Goal: Check status: Check status

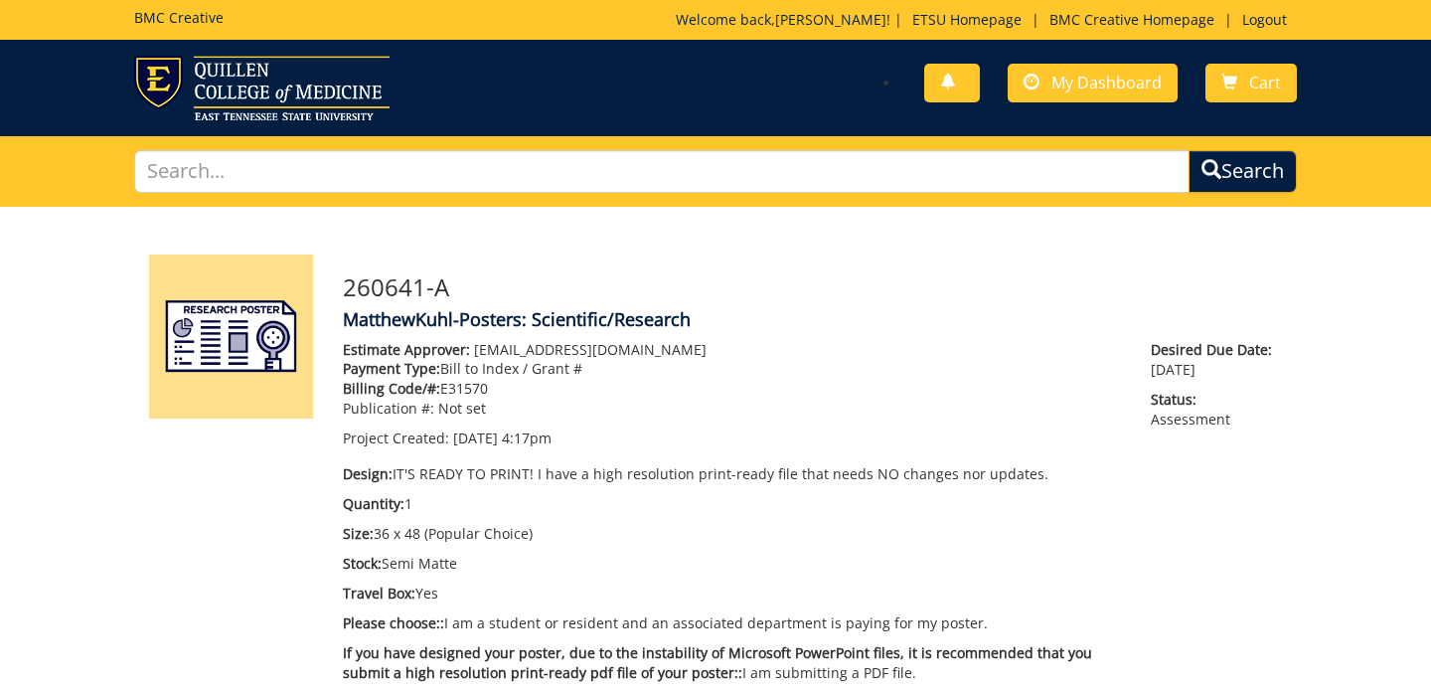
scroll to position [208, 0]
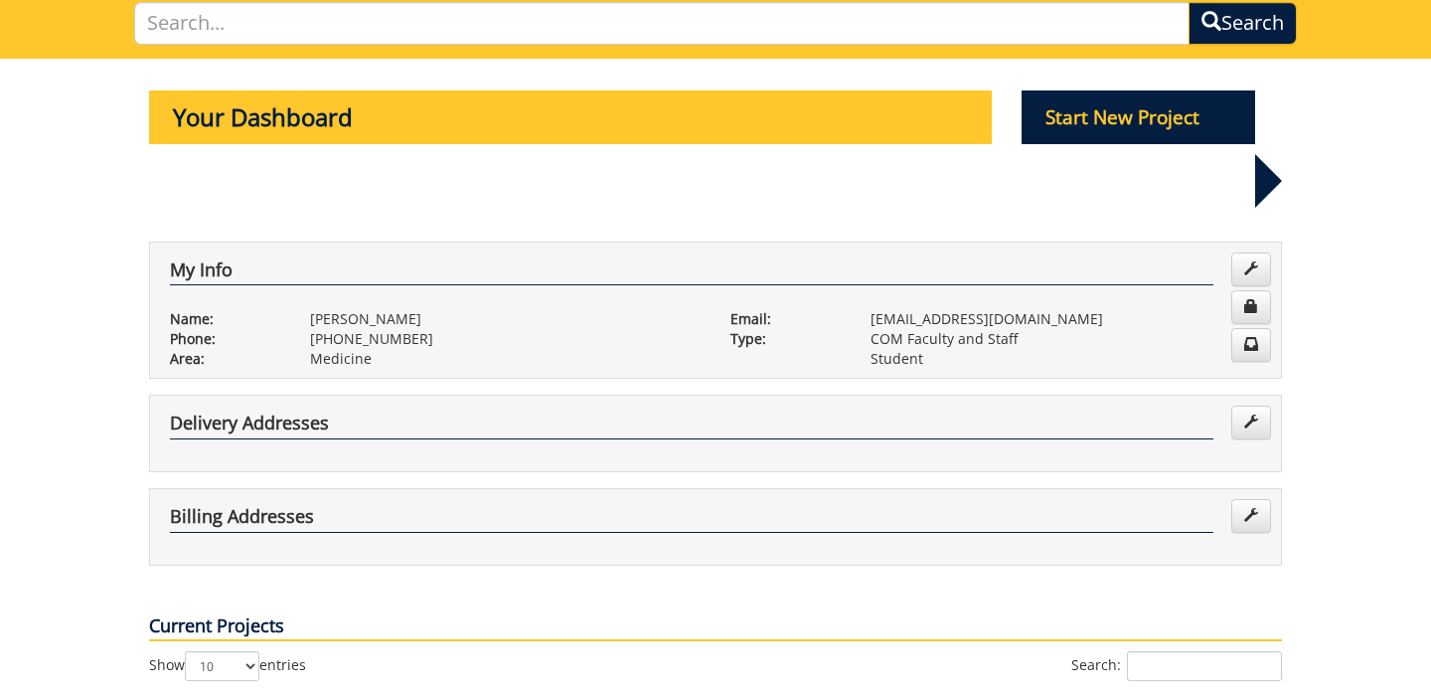
scroll to position [151, 0]
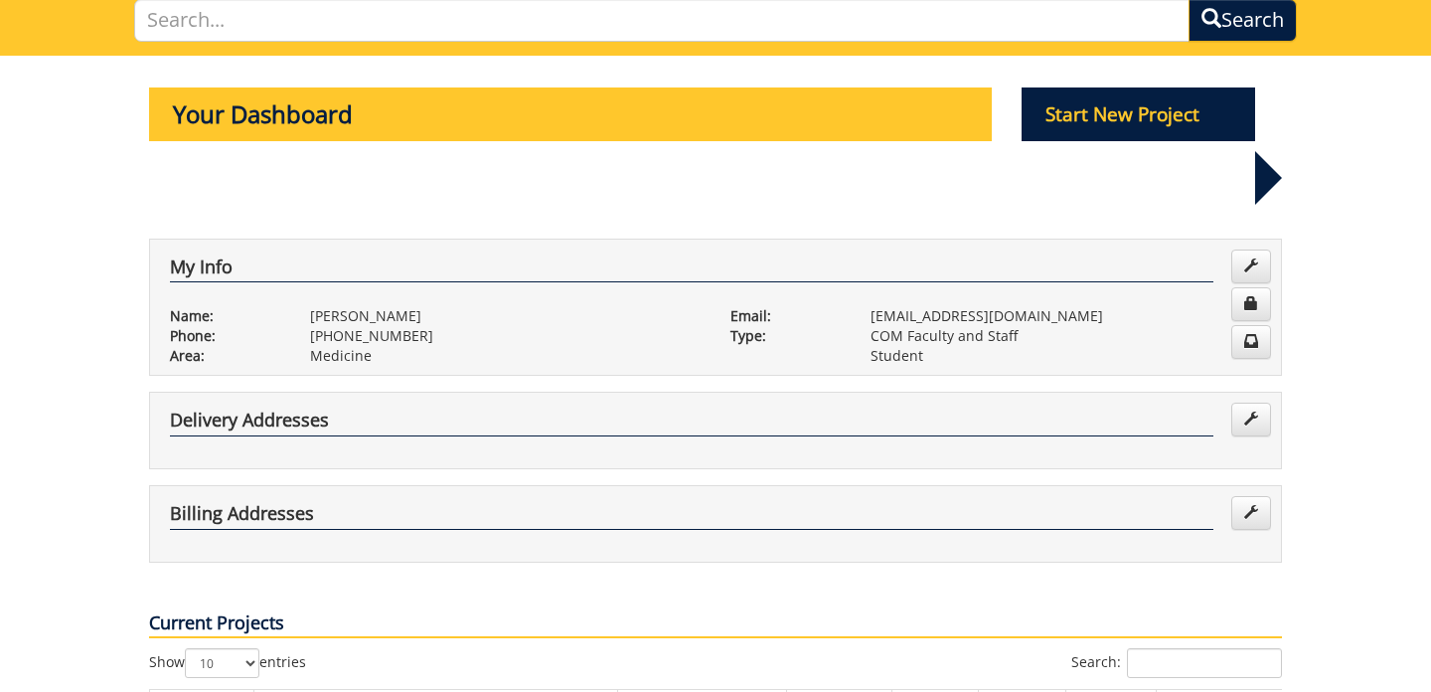
click at [685, 346] on p "Medicine" at bounding box center [505, 356] width 391 height 20
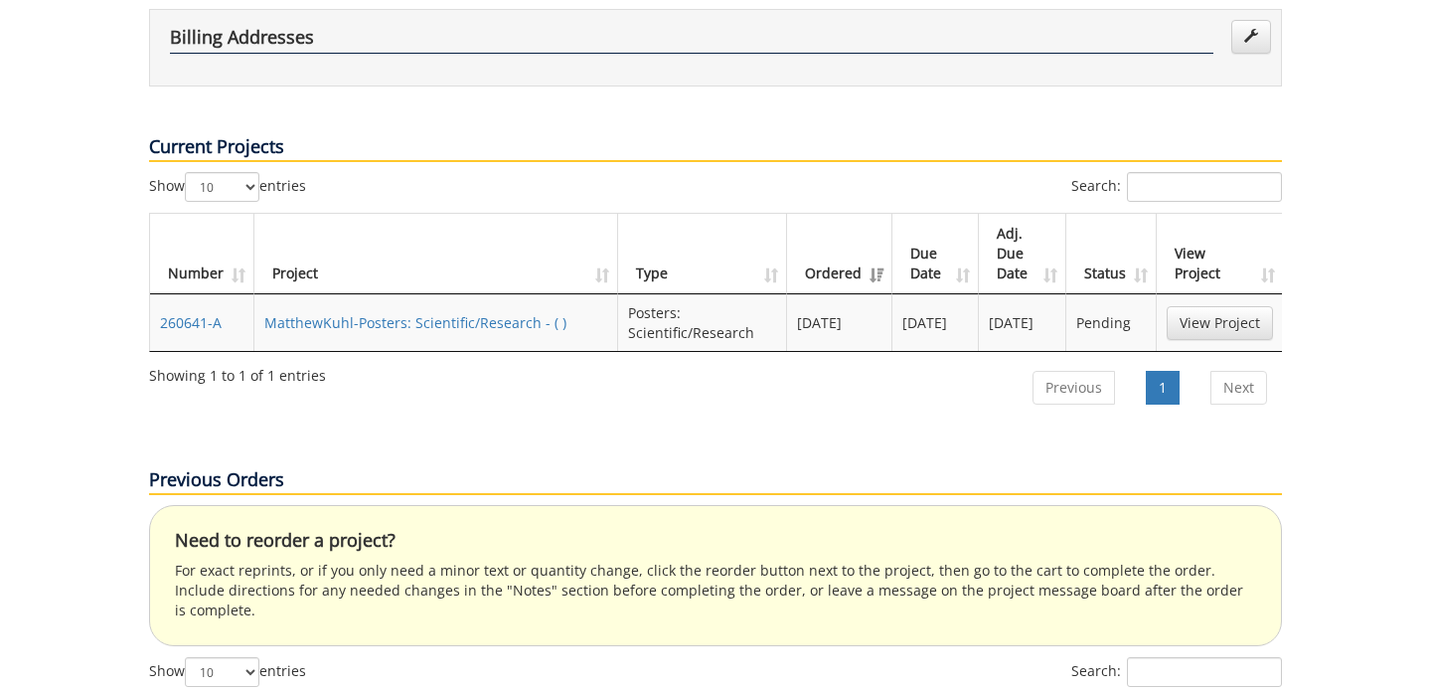
scroll to position [628, 0]
click at [1216, 305] on link "View Project" at bounding box center [1220, 322] width 106 height 34
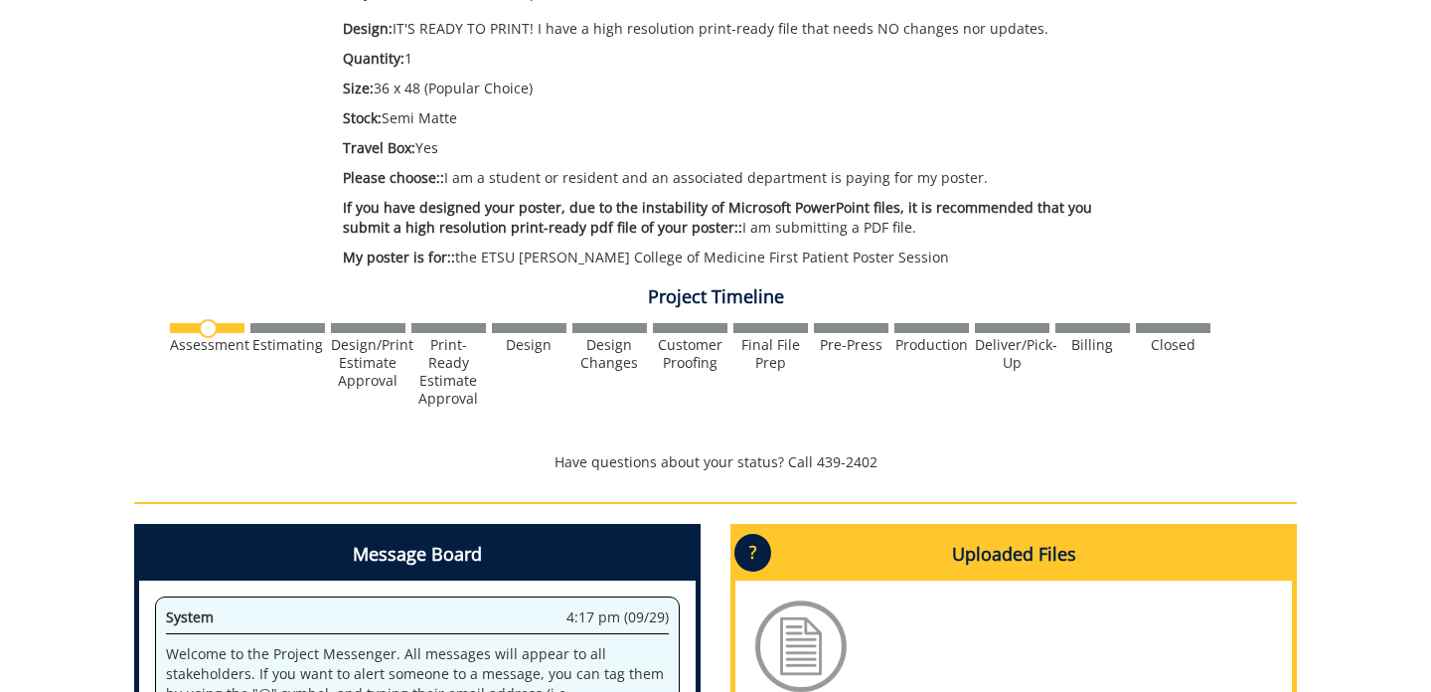
scroll to position [444, 0]
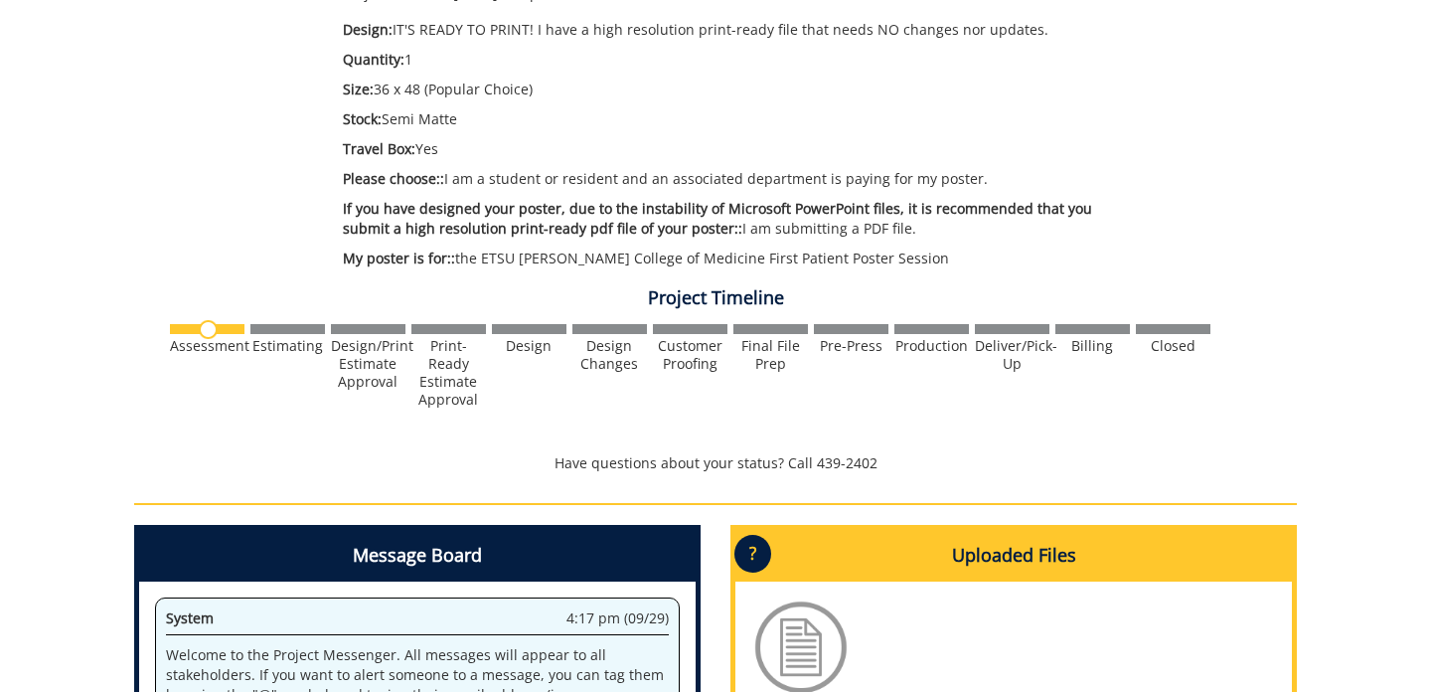
click at [279, 322] on div at bounding box center [716, 365] width 1098 height 86
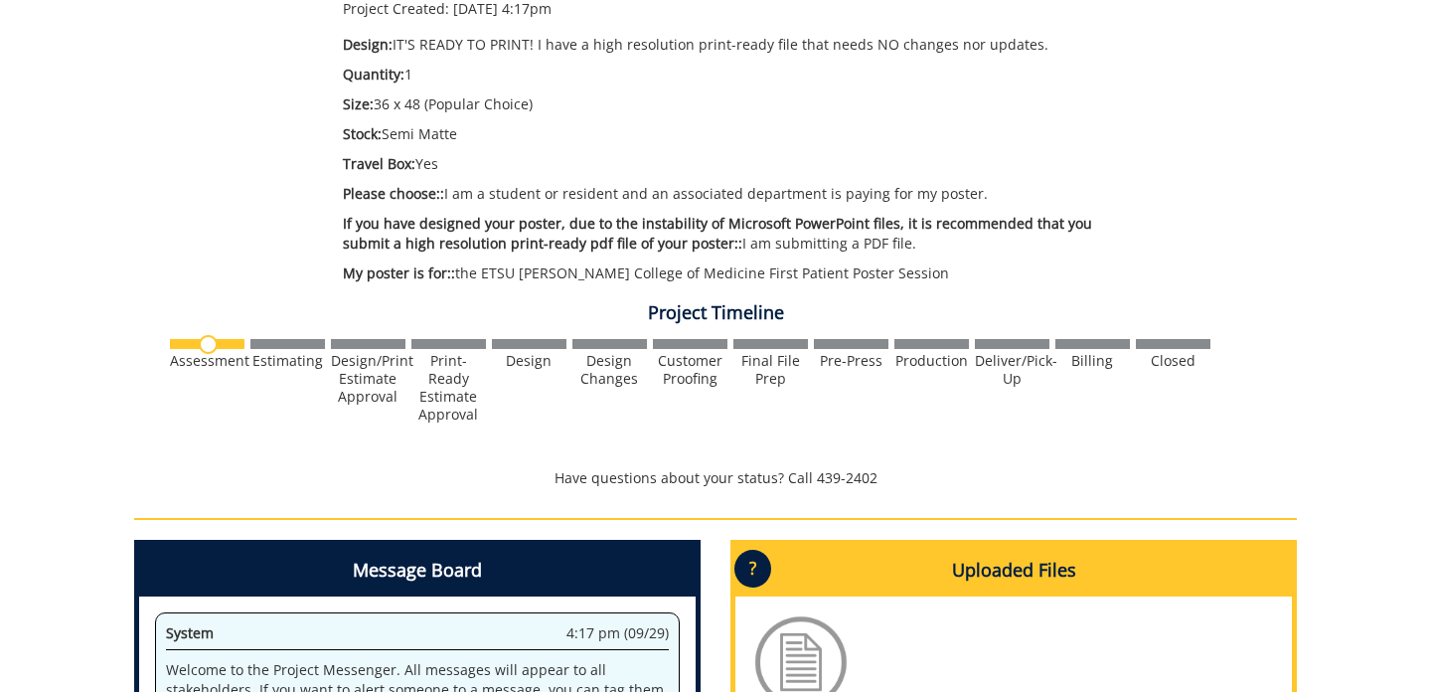
scroll to position [430, 0]
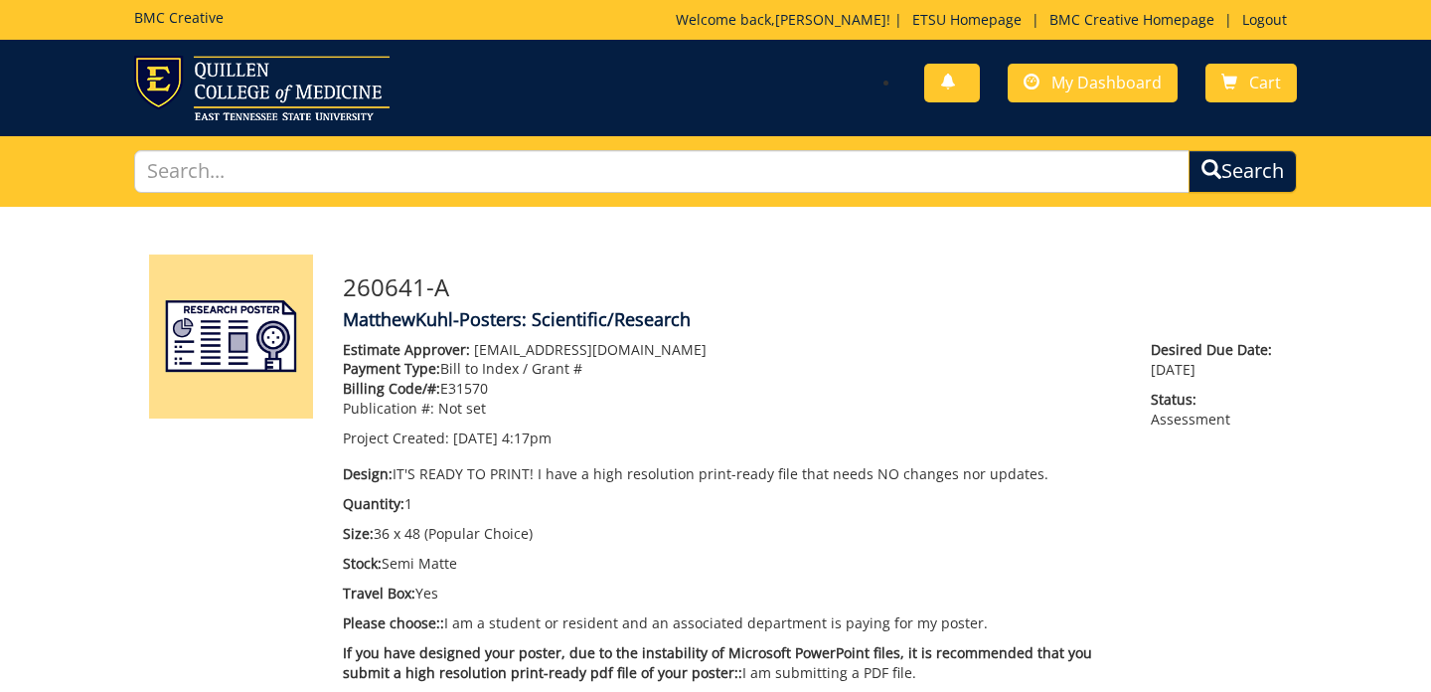
scroll to position [430, 0]
